Goal: Task Accomplishment & Management: Manage account settings

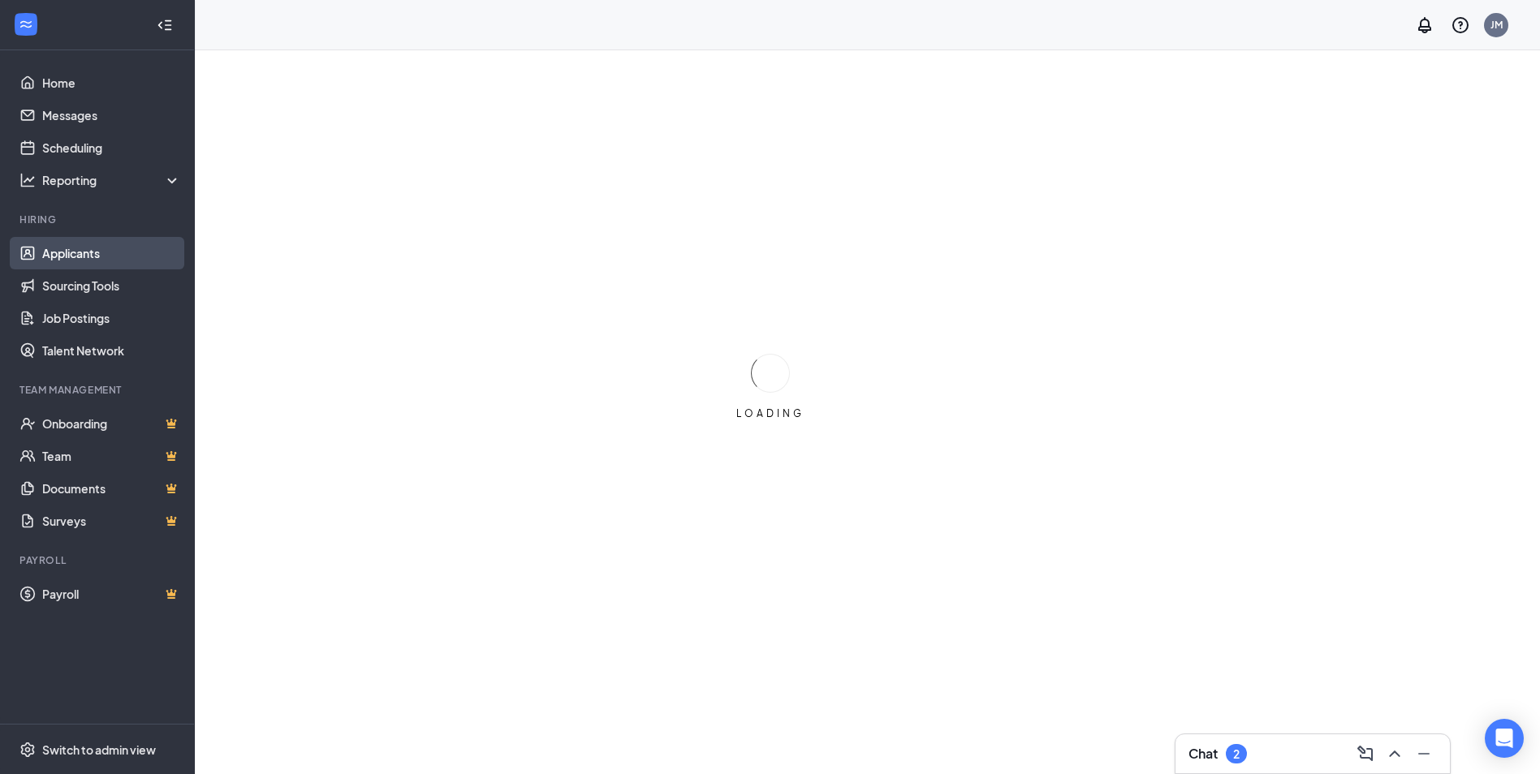
click at [74, 258] on link "Applicants" at bounding box center [111, 253] width 139 height 32
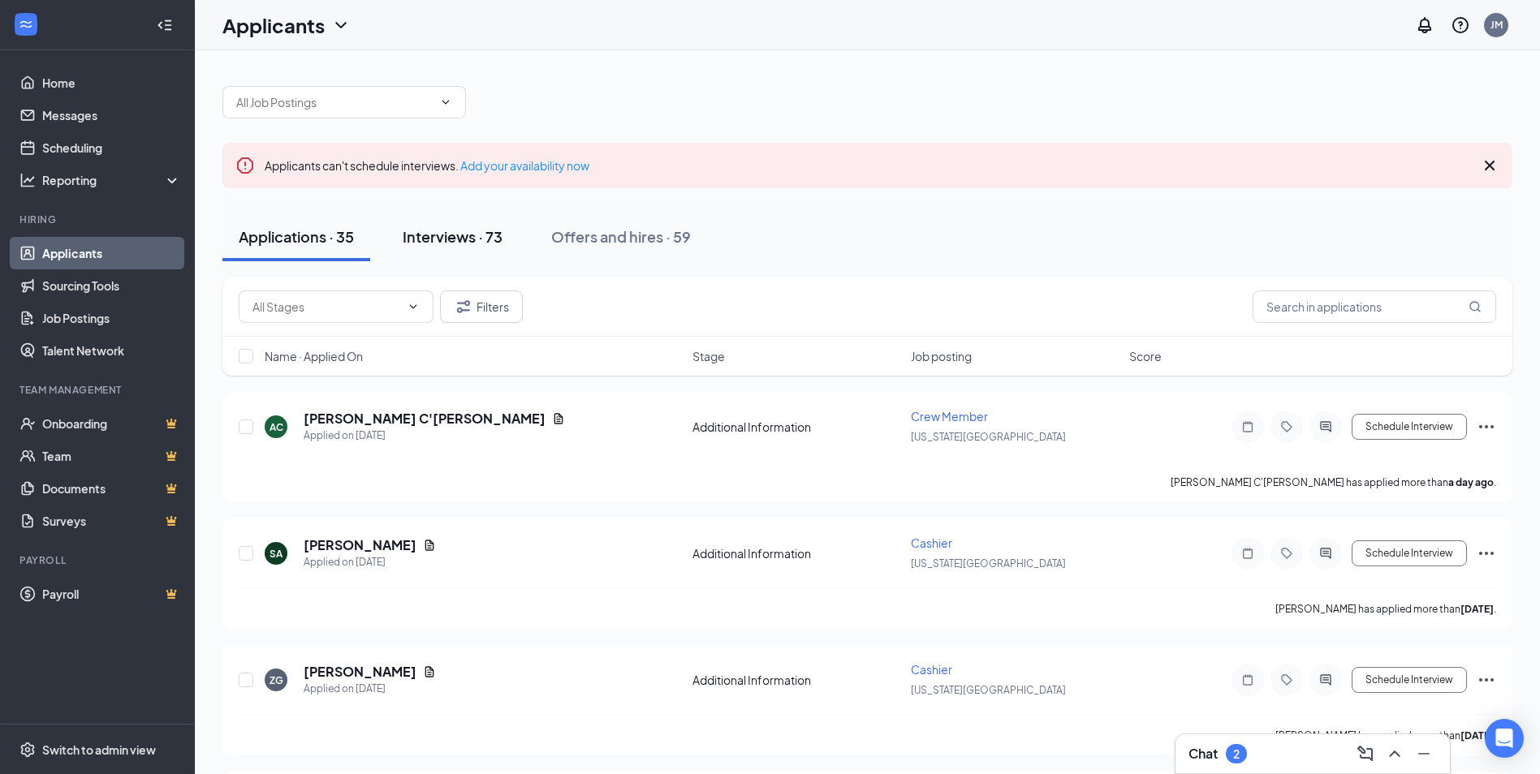
click at [492, 239] on div "Interviews · 73" at bounding box center [453, 237] width 100 height 20
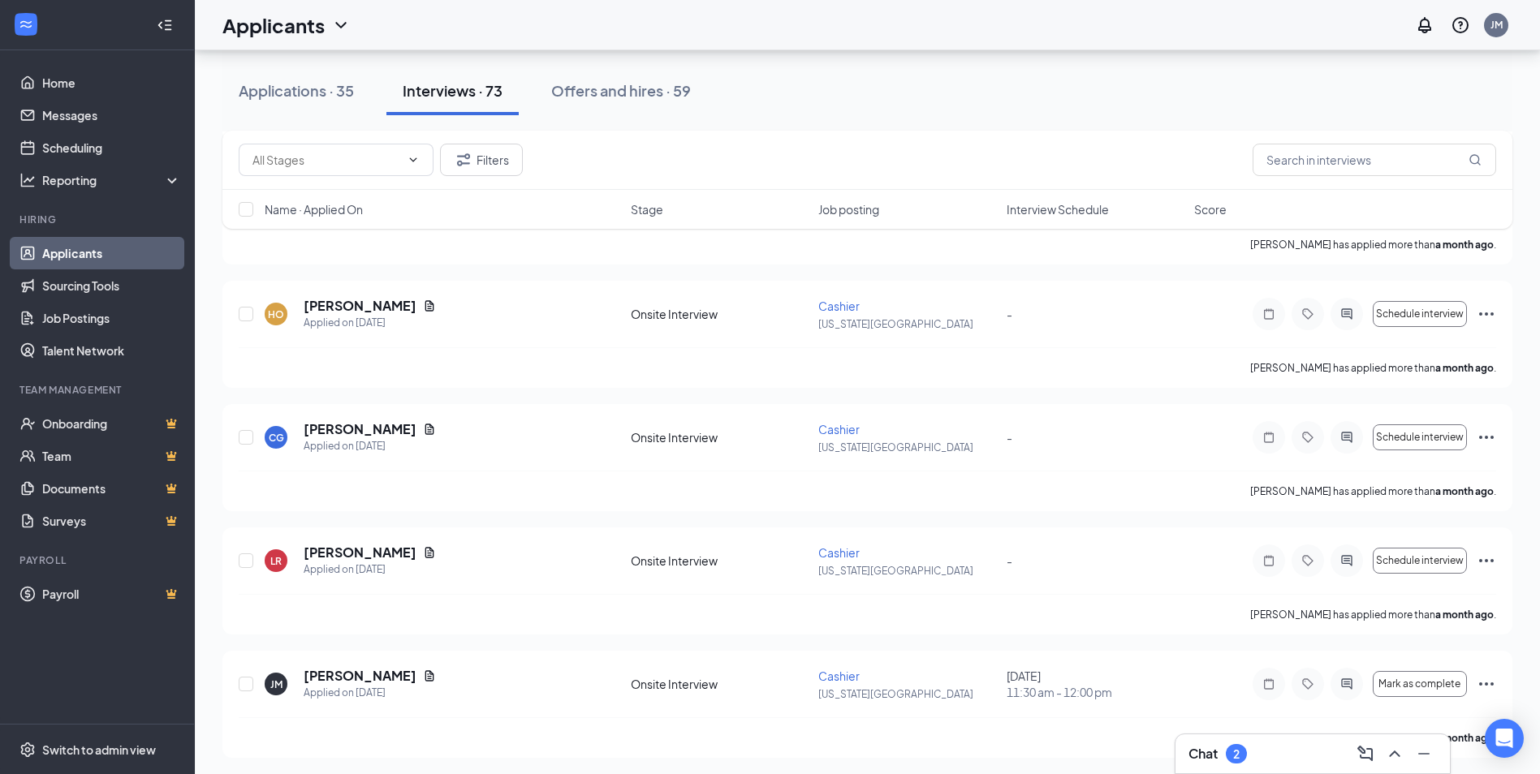
scroll to position [8629, 0]
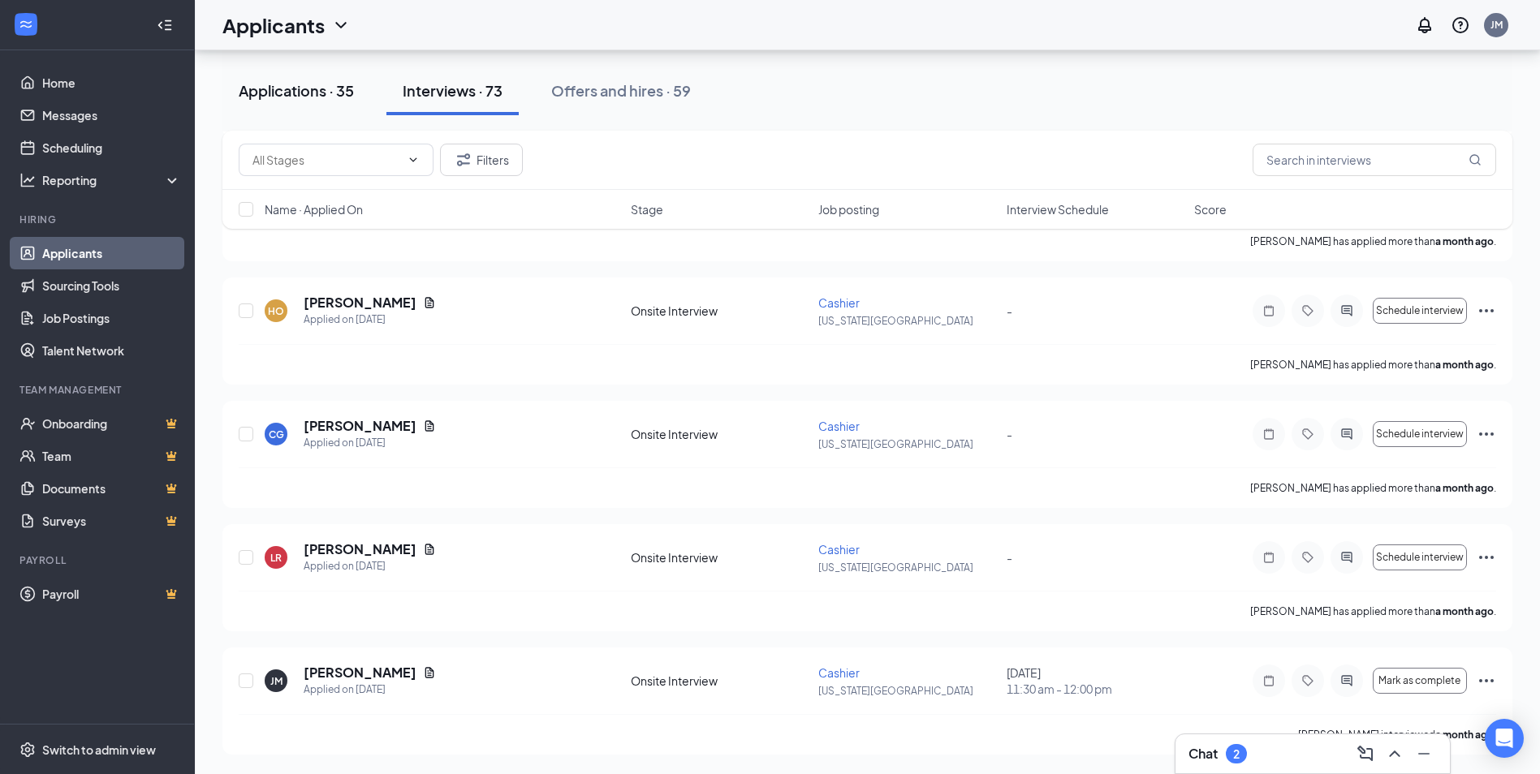
click at [286, 94] on div "Applications · 35" at bounding box center [296, 90] width 115 height 20
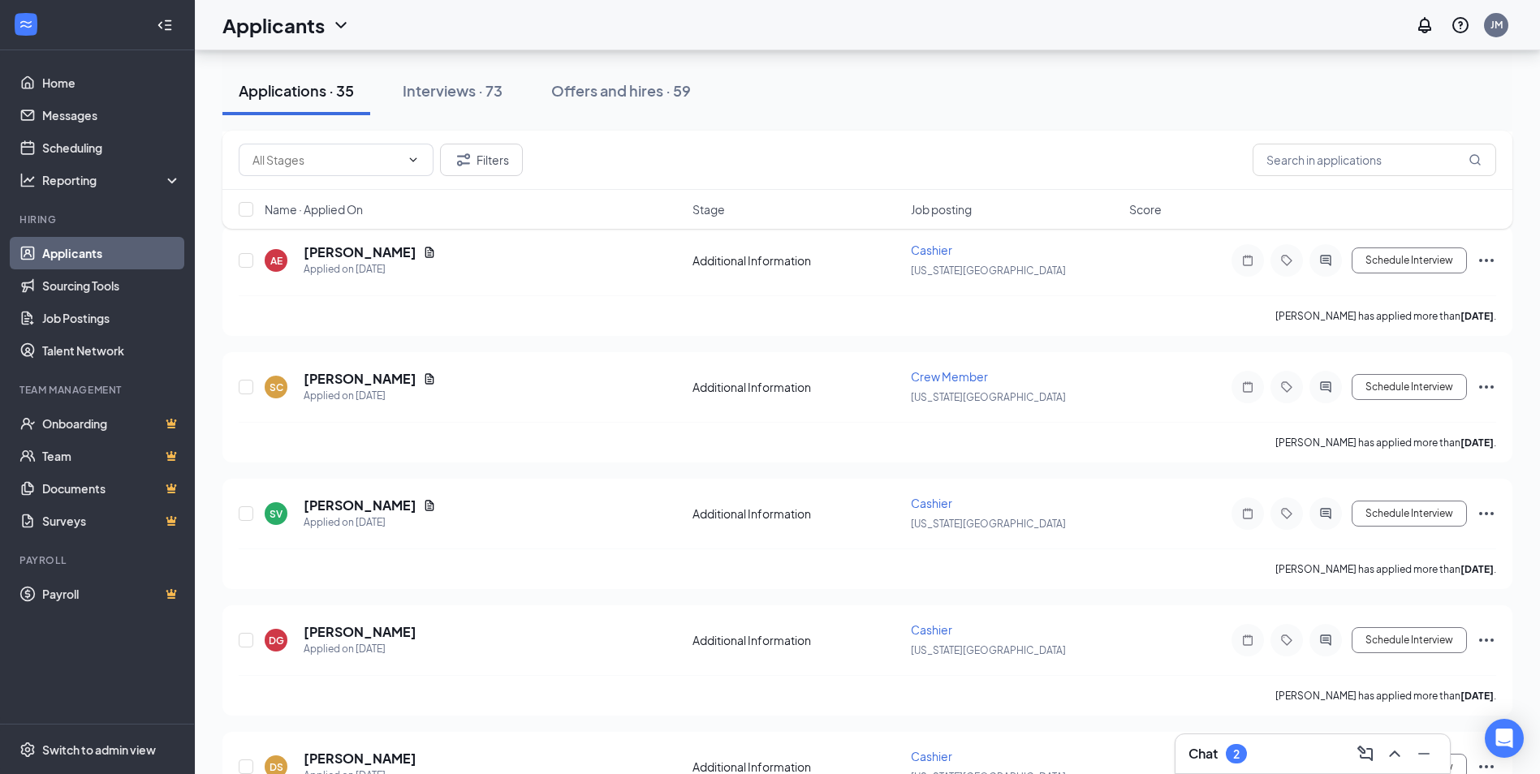
scroll to position [1705, 0]
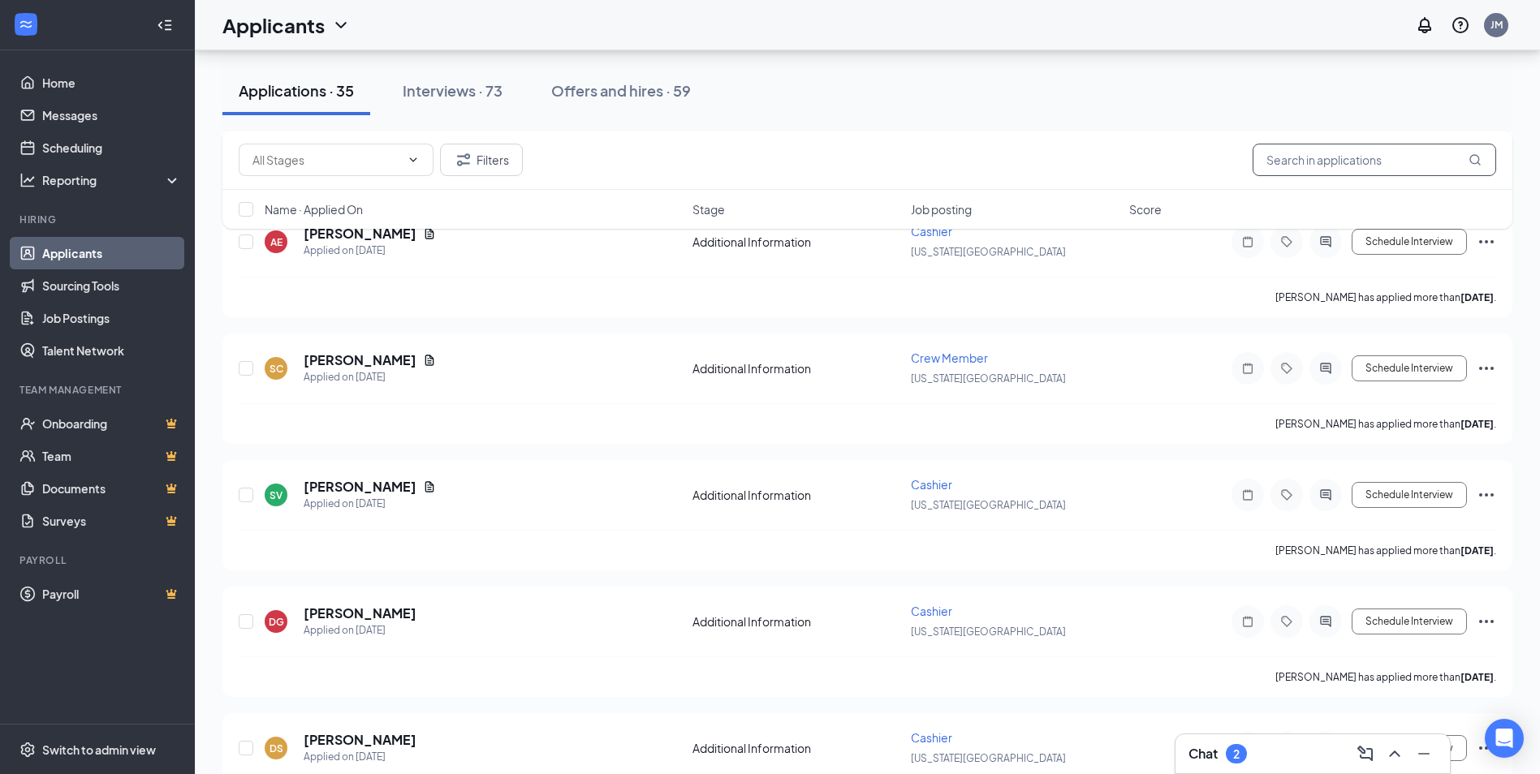
click at [1375, 166] on input "text" at bounding box center [1375, 160] width 244 height 32
click at [486, 159] on button "Filters" at bounding box center [481, 160] width 83 height 32
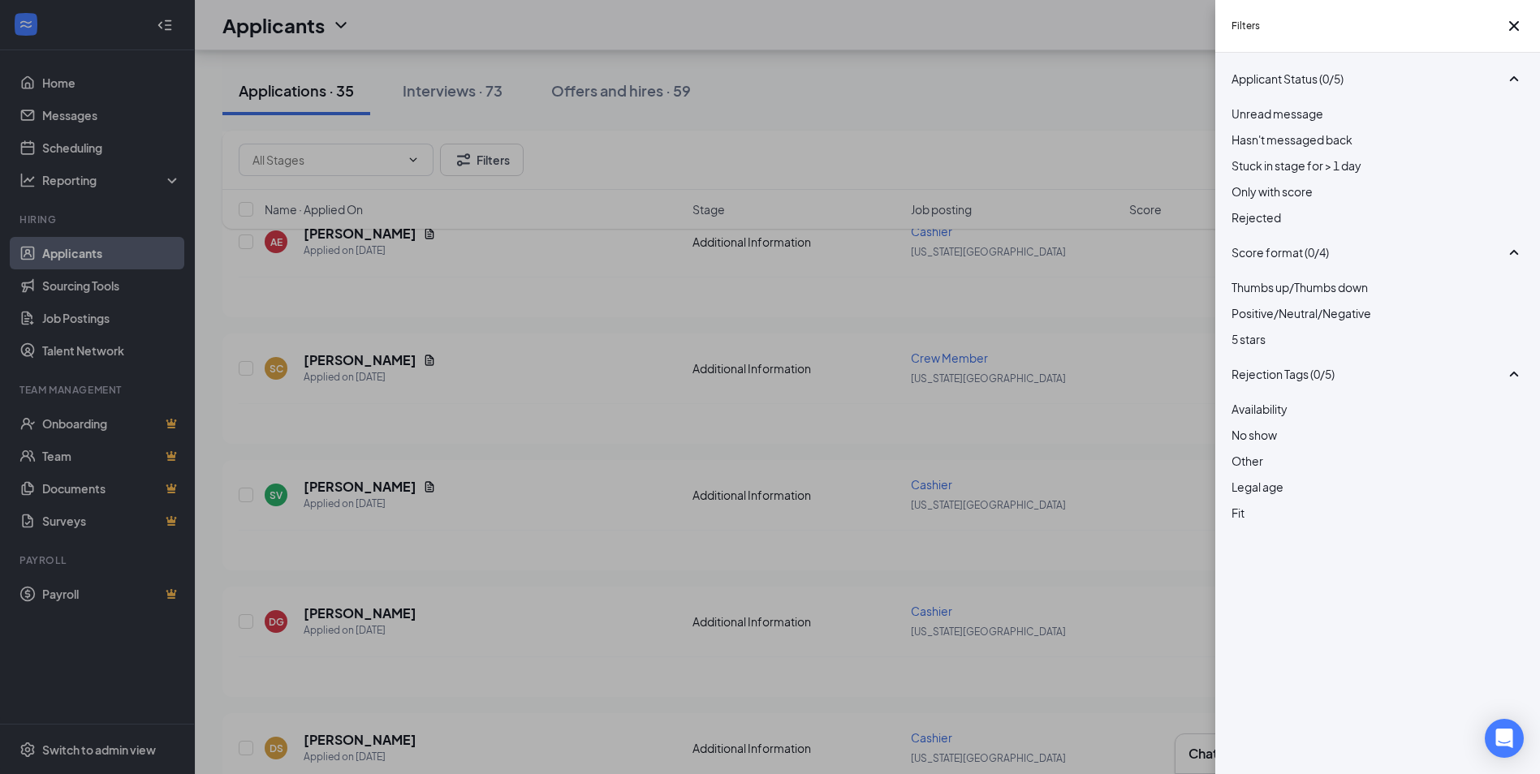
click at [1240, 209] on div at bounding box center [1378, 209] width 292 height 0
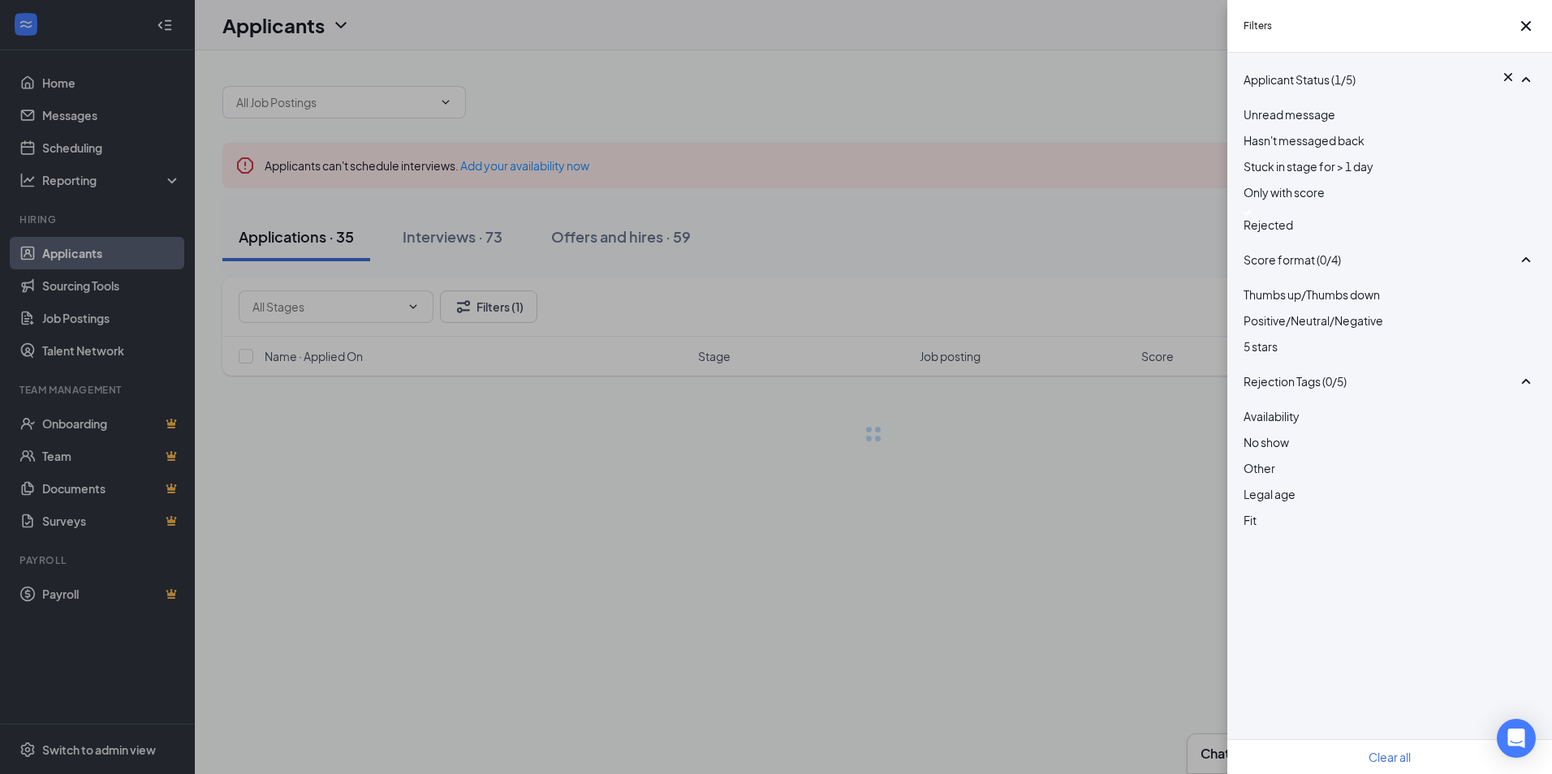
click at [1115, 111] on div "Filters Applicant Status (1/5) Unread message Hasn't messaged back Stuck in sta…" at bounding box center [776, 387] width 1552 height 774
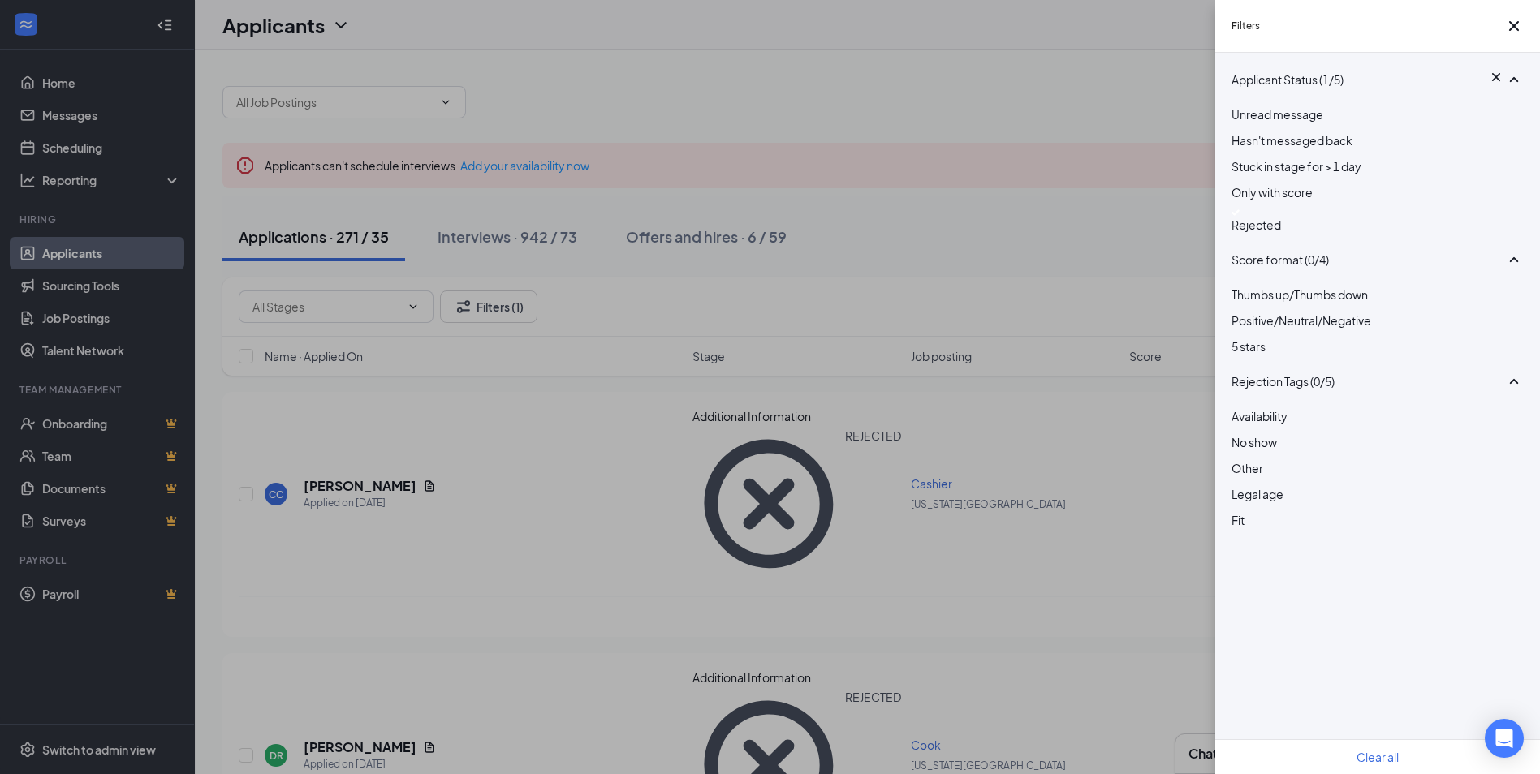
click at [805, 188] on div "Filters Applicant Status (1/5) Unread message Hasn't messaged back Stuck in sta…" at bounding box center [770, 387] width 1540 height 774
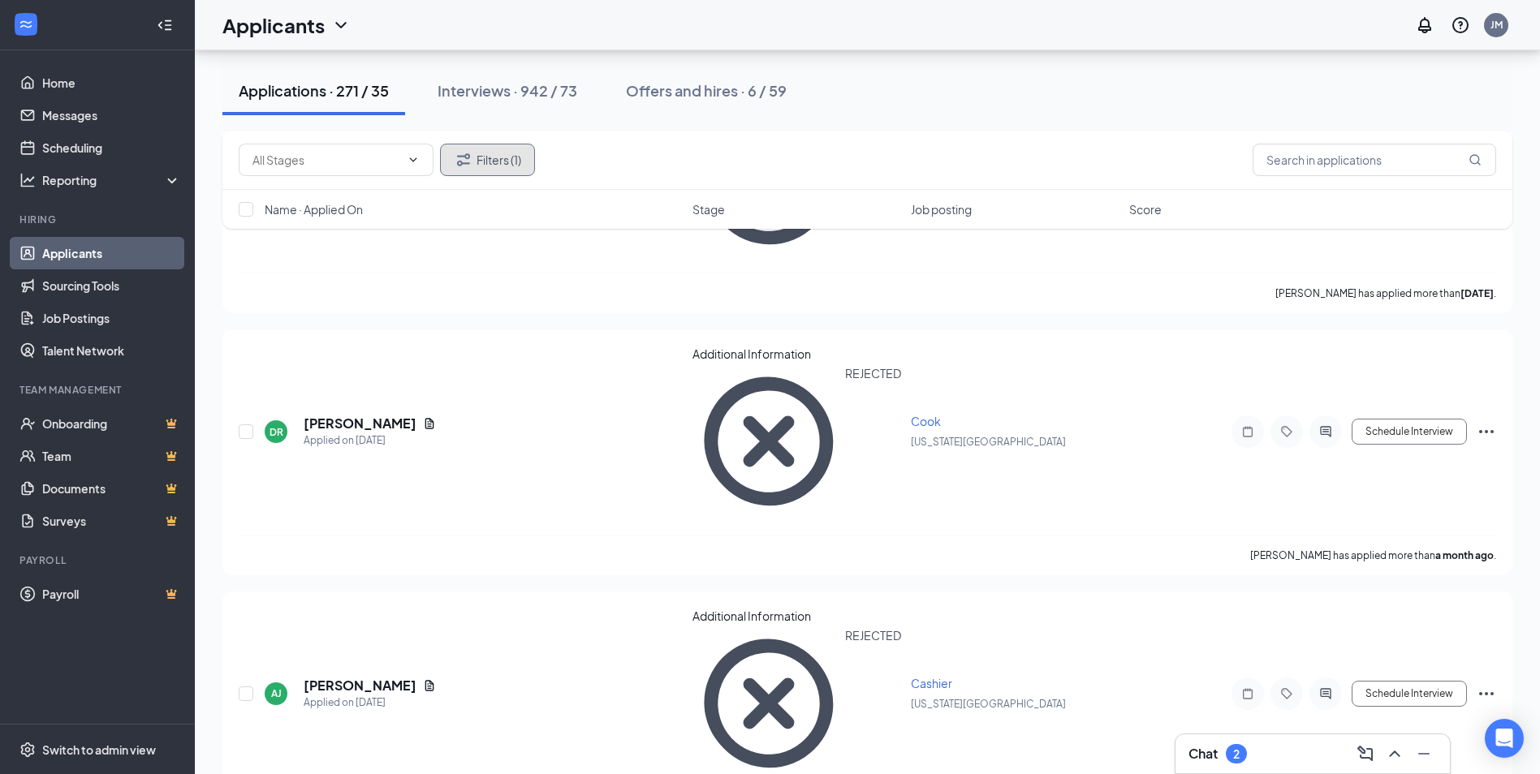
scroll to position [325, 0]
click at [510, 93] on div "Interviews · 942 / 73" at bounding box center [508, 90] width 140 height 20
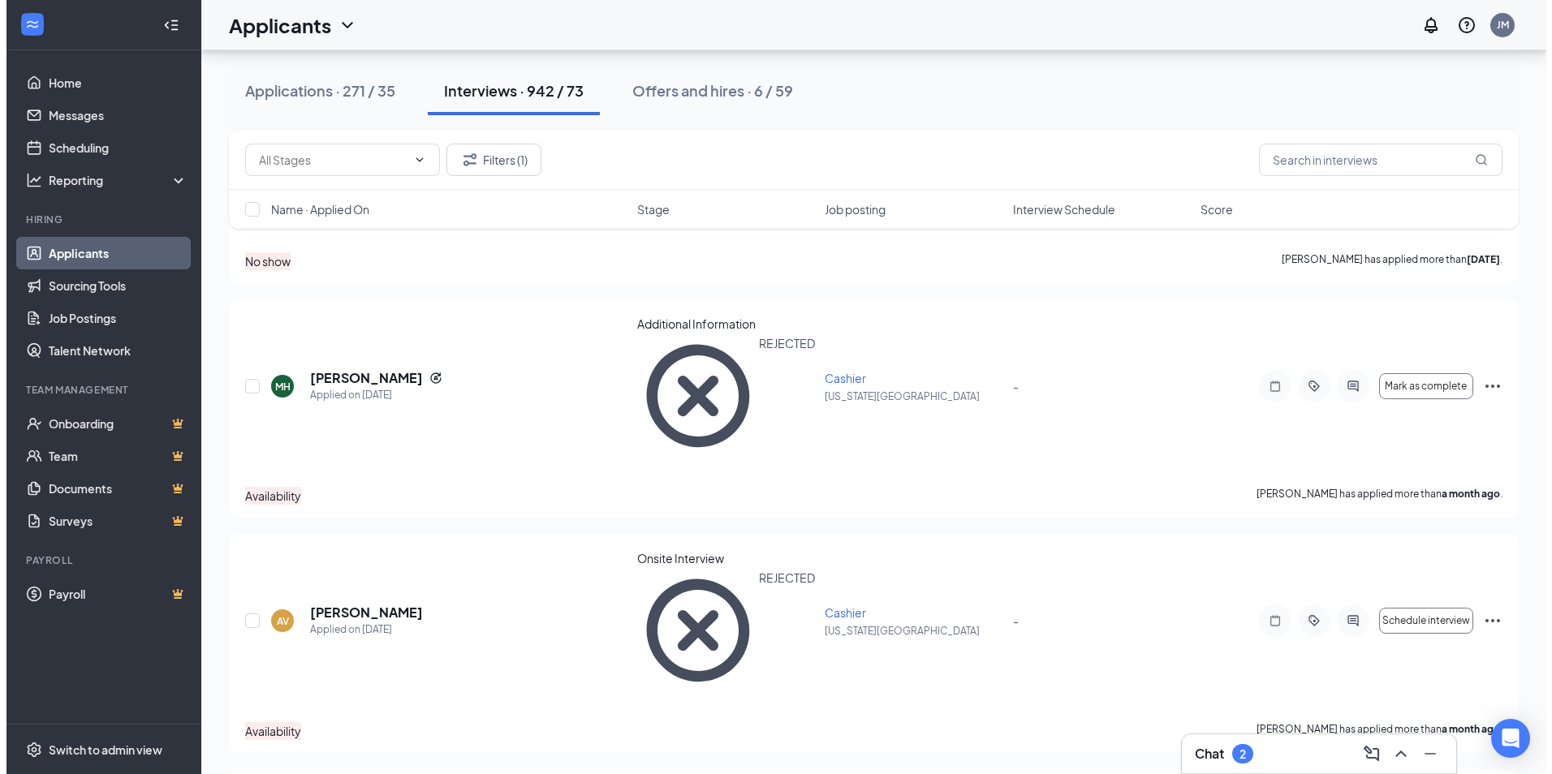
scroll to position [2436, 0]
